Goal: Find specific page/section: Find specific page/section

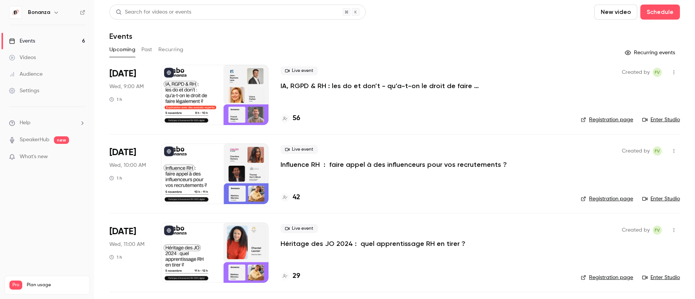
click at [49, 77] on link "Audience" at bounding box center [47, 74] width 94 height 17
